Goal: Task Accomplishment & Management: Use online tool/utility

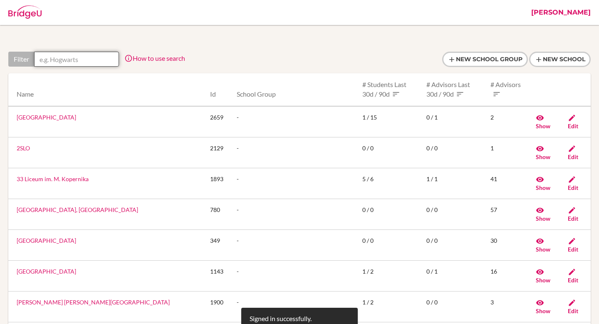
click at [70, 54] on input "text" at bounding box center [76, 59] width 85 height 15
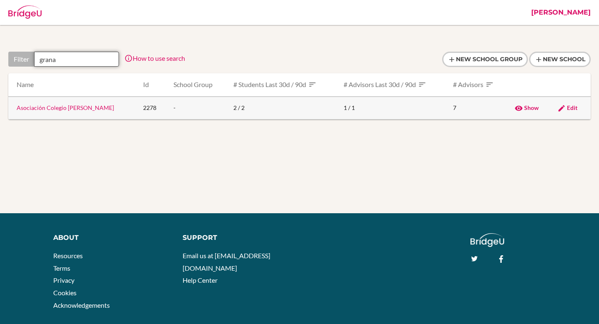
type input "grana"
click at [70, 106] on link "Asociación Colegio [PERSON_NAME]" at bounding box center [65, 107] width 97 height 7
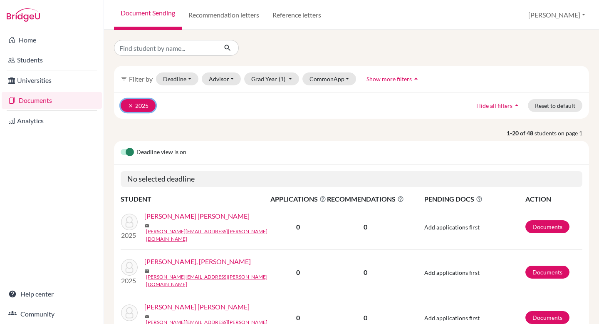
click at [135, 106] on button "clear 2025" at bounding box center [138, 105] width 35 height 13
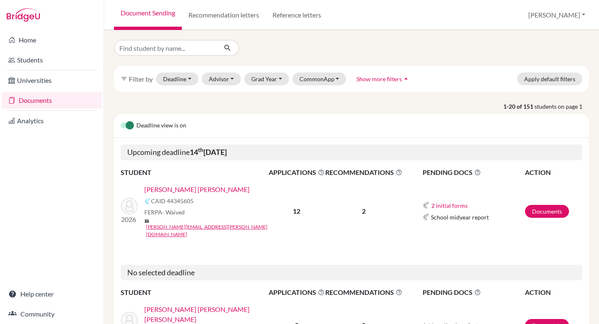
click at [276, 72] on div "filter_list Filter by Deadline - Select a date range Or double click for a sing…" at bounding box center [351, 79] width 475 height 26
click at [272, 80] on button "Grad Year" at bounding box center [266, 78] width 45 height 13
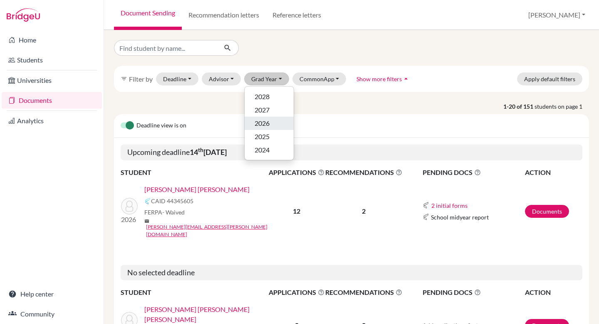
click at [263, 123] on span "2026" at bounding box center [262, 123] width 15 height 10
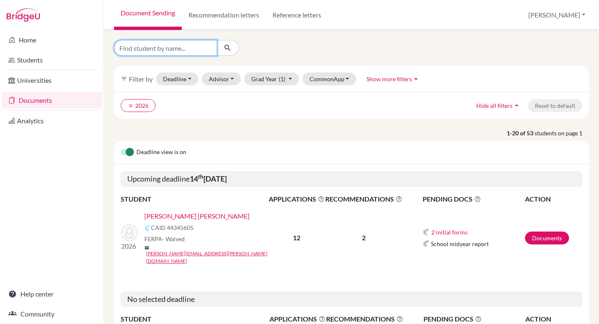
click at [170, 46] on input "Find student by name..." at bounding box center [165, 48] width 103 height 16
type input "botero"
click at [223, 46] on icon "submit" at bounding box center [227, 48] width 8 height 8
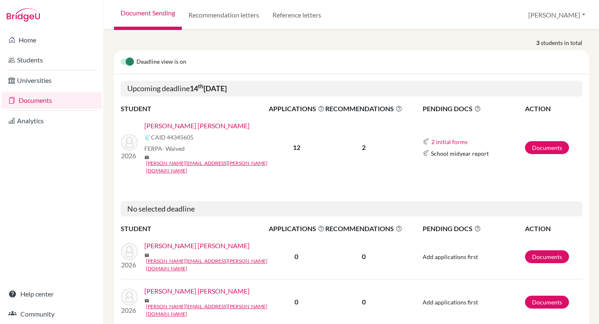
scroll to position [101, 0]
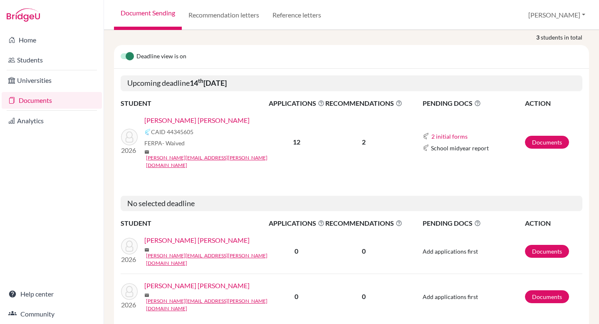
click at [185, 116] on link "Botero Estrada, Martin" at bounding box center [196, 120] width 105 height 10
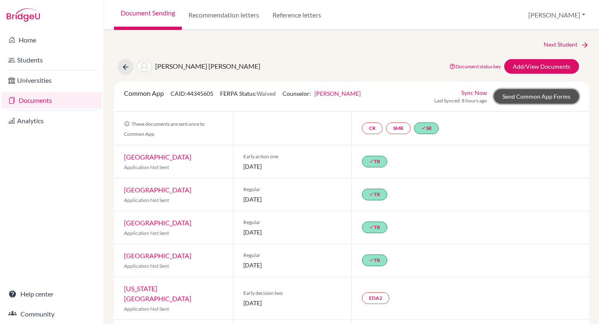
click at [509, 95] on link "Send Common App Forms" at bounding box center [536, 96] width 85 height 15
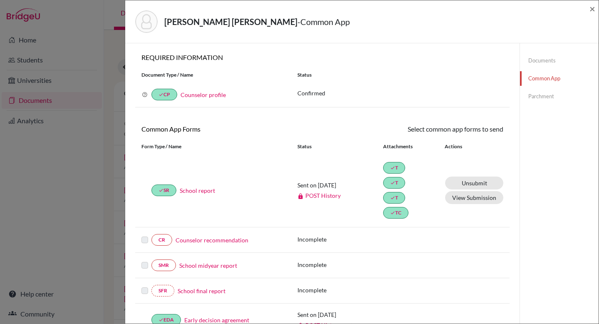
click at [553, 97] on link "Parchment" at bounding box center [559, 96] width 79 height 15
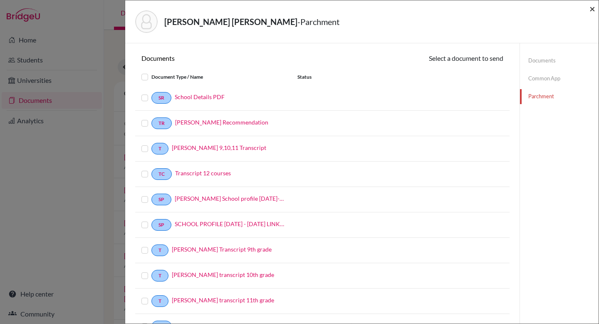
click at [592, 9] on span "×" at bounding box center [592, 8] width 6 height 12
